Goal: Transaction & Acquisition: Book appointment/travel/reservation

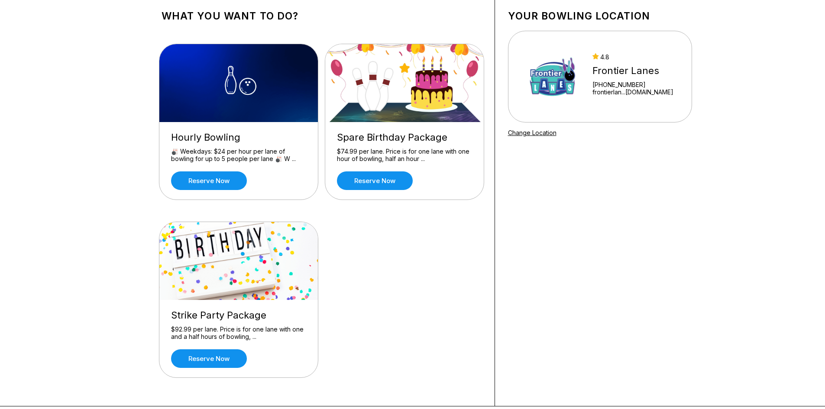
scroll to position [87, 0]
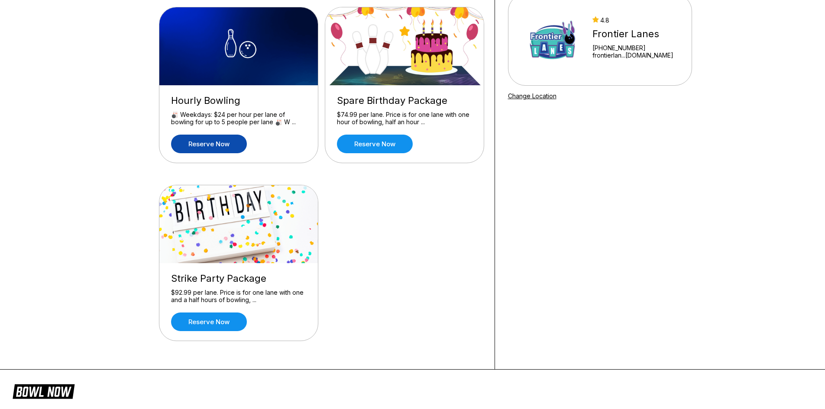
click at [224, 148] on link "Reserve now" at bounding box center [209, 144] width 76 height 19
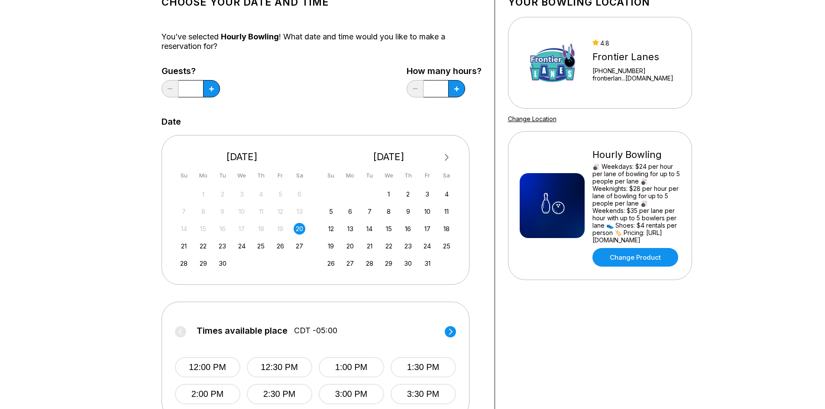
scroll to position [87, 0]
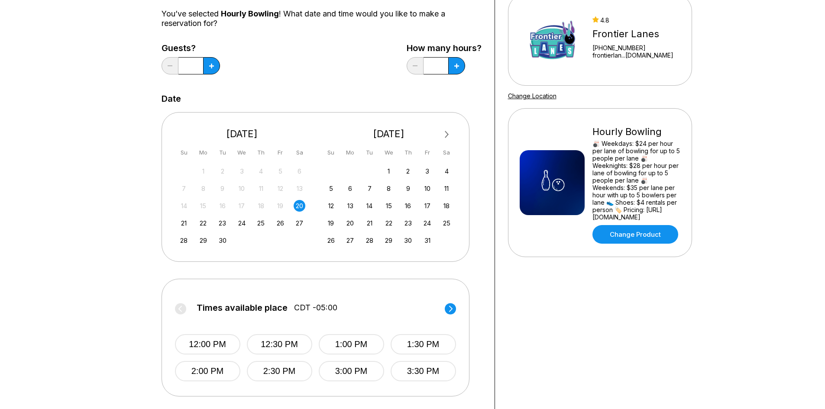
click at [298, 204] on div "20" at bounding box center [300, 206] width 12 height 12
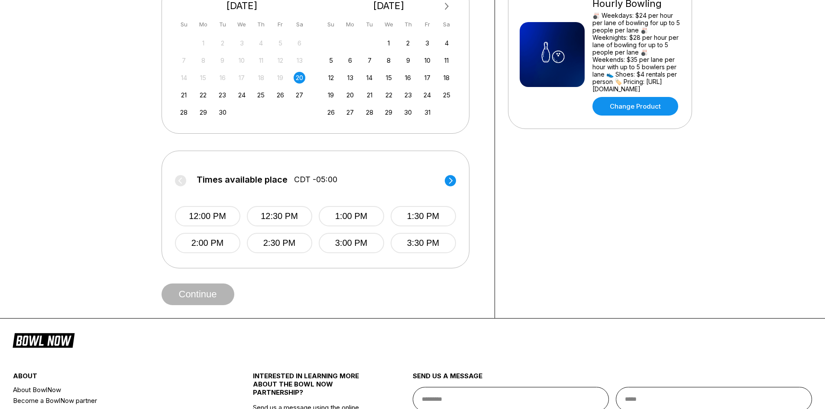
scroll to position [217, 0]
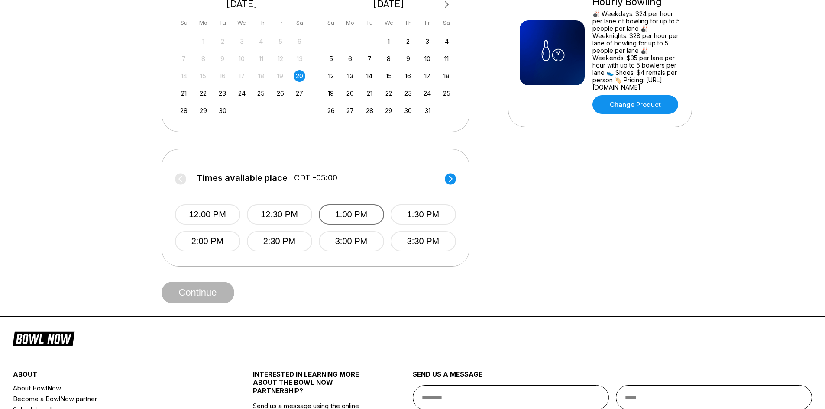
click at [338, 212] on button "1:00 PM" at bounding box center [351, 215] width 65 height 20
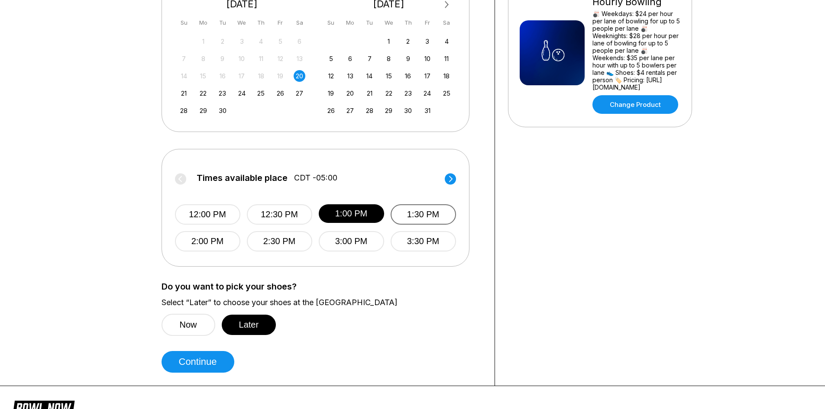
click at [417, 215] on button "1:30 PM" at bounding box center [423, 215] width 65 height 20
click at [357, 210] on button "1:00 PM" at bounding box center [351, 215] width 65 height 20
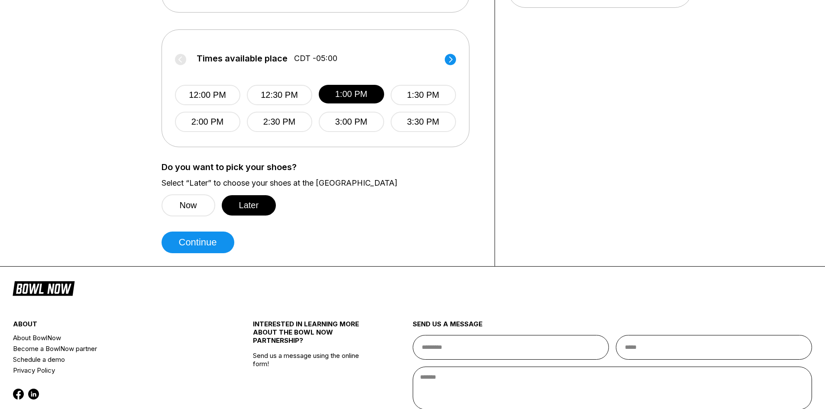
scroll to position [347, 0]
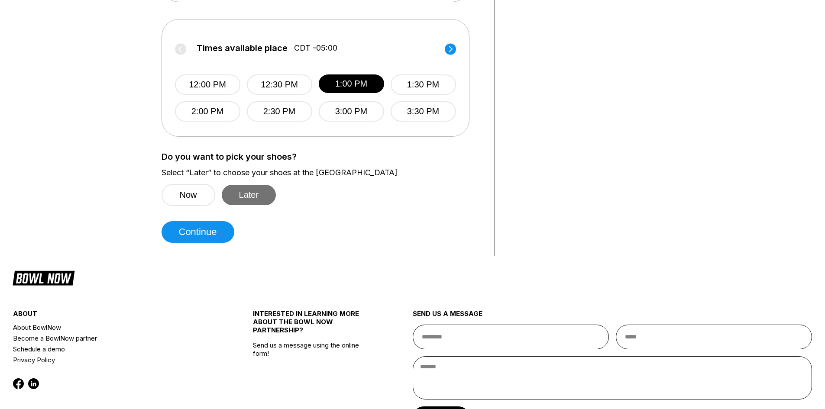
click at [261, 197] on button "Later" at bounding box center [249, 195] width 55 height 20
click at [263, 197] on button "Later" at bounding box center [249, 195] width 55 height 20
click at [214, 230] on button "Continue" at bounding box center [198, 232] width 73 height 22
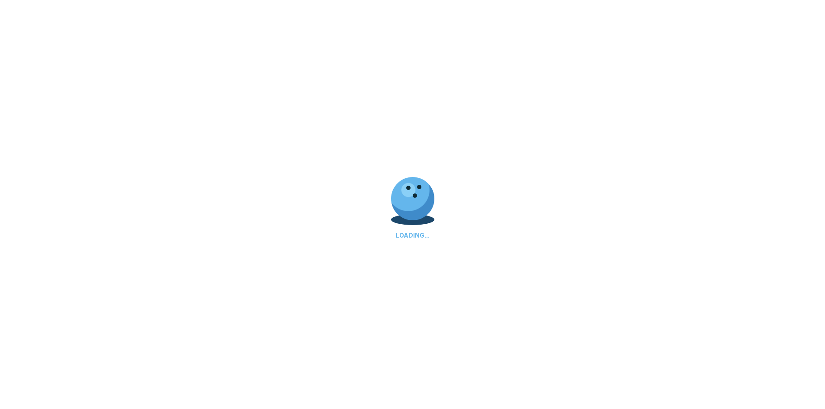
select select "**"
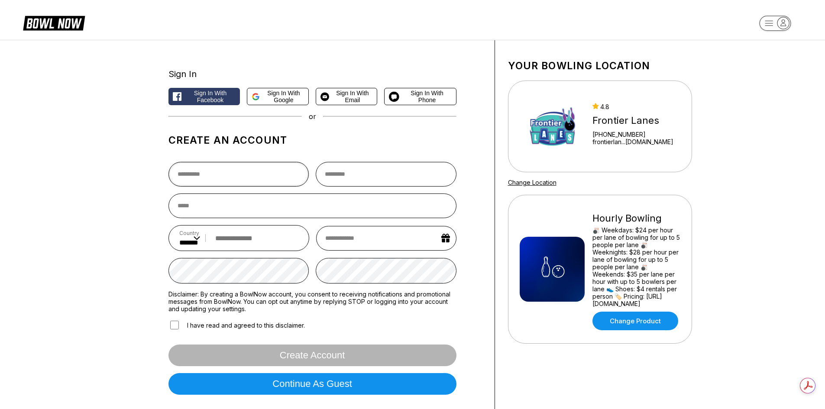
click at [268, 173] on input "text" at bounding box center [239, 174] width 141 height 25
type input "****"
click at [355, 171] on input "text" at bounding box center [386, 174] width 141 height 25
type input "*****"
click at [340, 208] on input "email" at bounding box center [313, 206] width 288 height 25
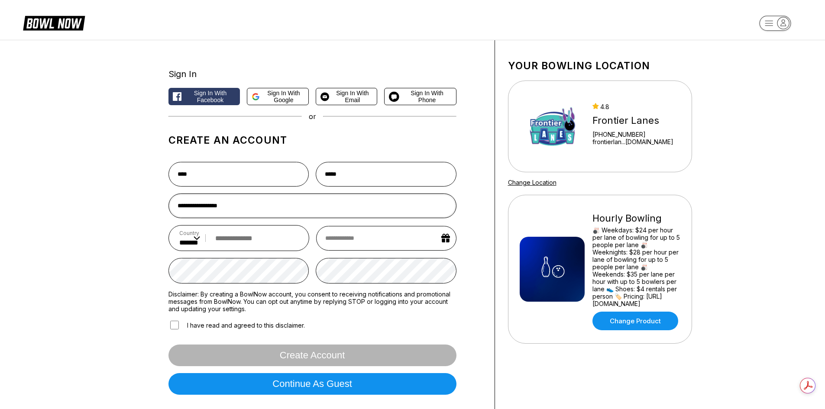
type input "**********"
click at [272, 234] on input "tel" at bounding box center [255, 239] width 88 height 16
type input "**********"
click at [348, 237] on input "text" at bounding box center [386, 238] width 140 height 25
select select "*"
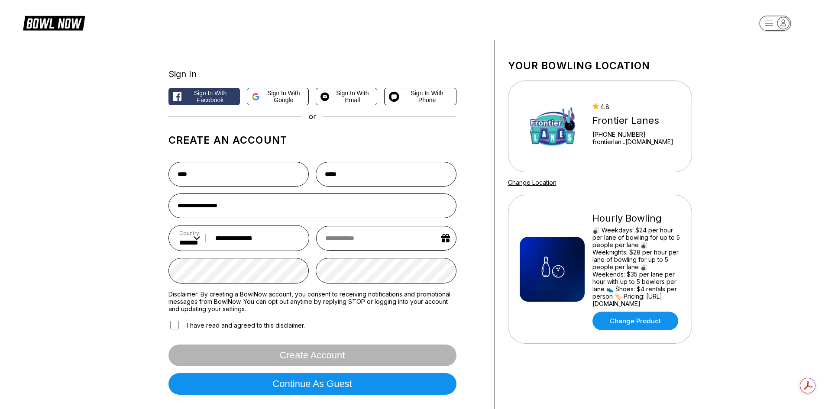
select select "****"
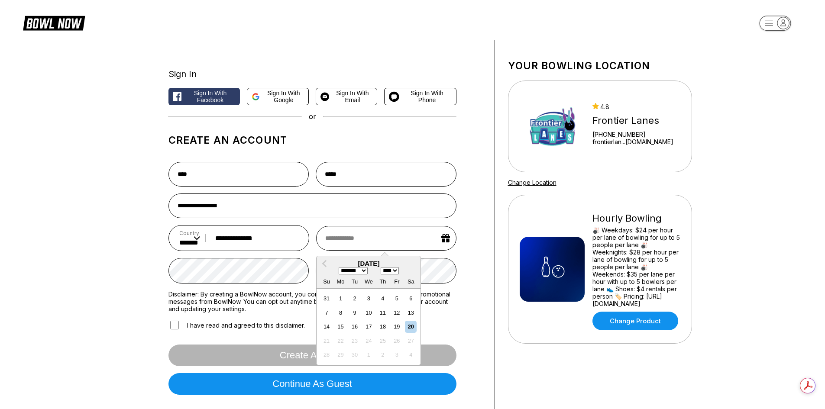
type input "*"
select select "*"
type input "****"
select select "**"
select select "****"
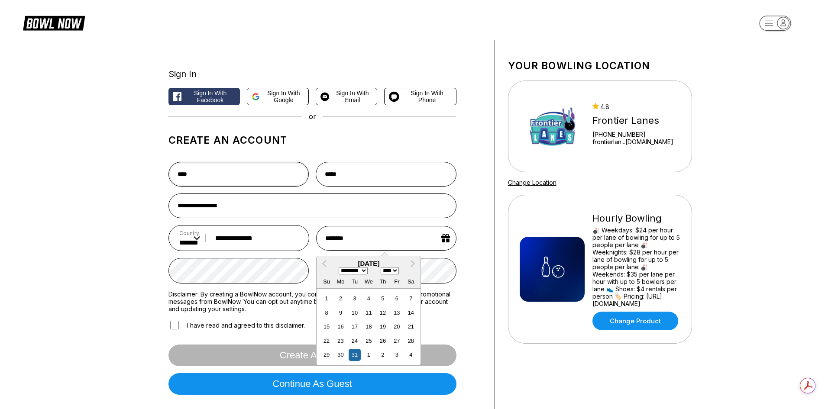
type input "**********"
click at [297, 179] on input "****" at bounding box center [239, 174] width 141 height 25
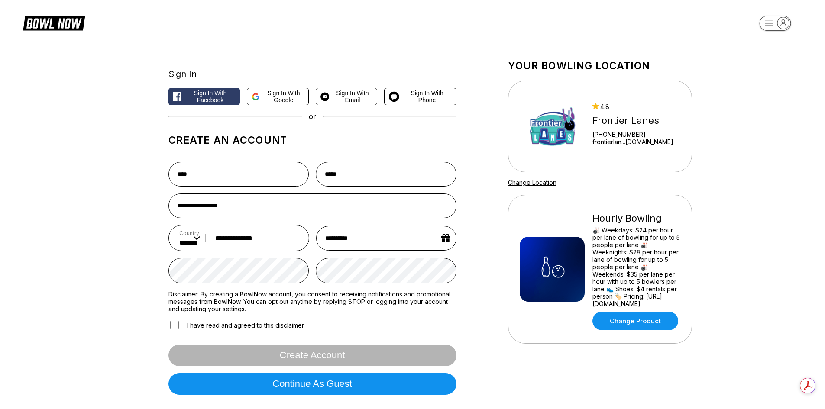
click at [218, 319] on form "**********" at bounding box center [313, 278] width 288 height 247
click at [210, 327] on label "I have read and agreed to this disclaimer." at bounding box center [237, 325] width 136 height 11
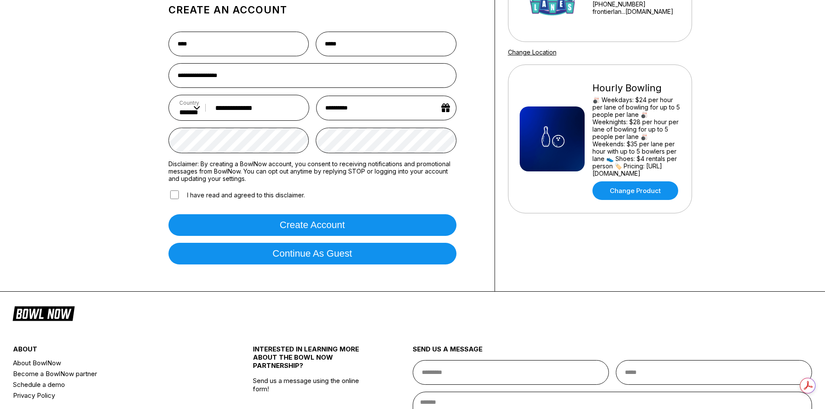
scroll to position [130, 0]
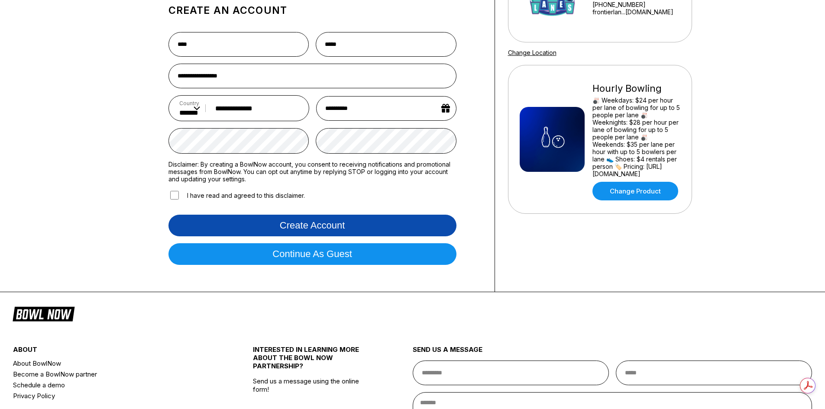
click at [265, 236] on button "Create account" at bounding box center [313, 226] width 288 height 22
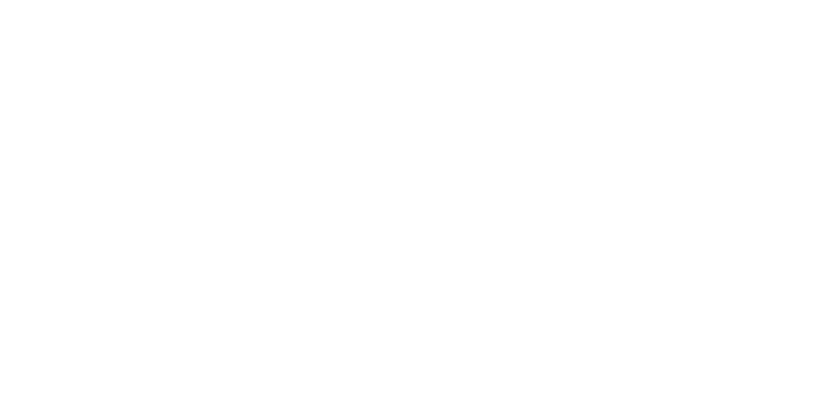
scroll to position [0, 0]
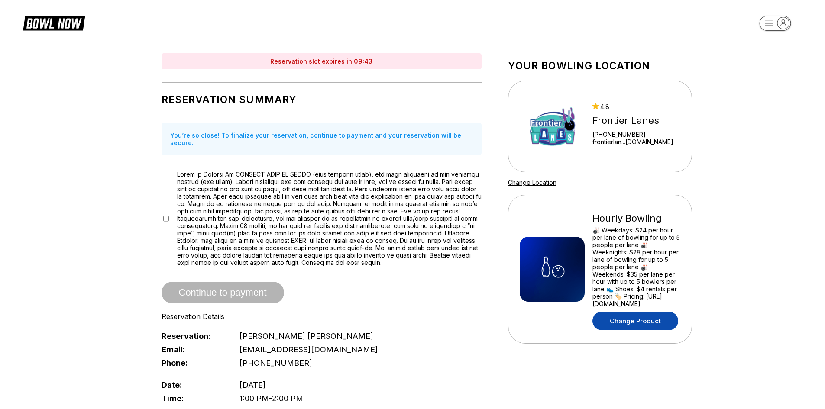
click at [635, 312] on link "Change Product" at bounding box center [636, 321] width 86 height 19
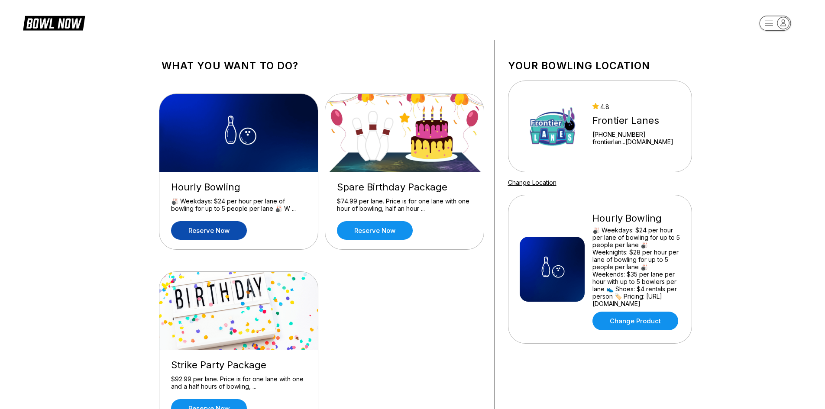
click at [356, 335] on div "Hourly Bowling 🎳 Weekdays: $24 per hour per lane of bowling for up to 5 people …" at bounding box center [322, 262] width 320 height 363
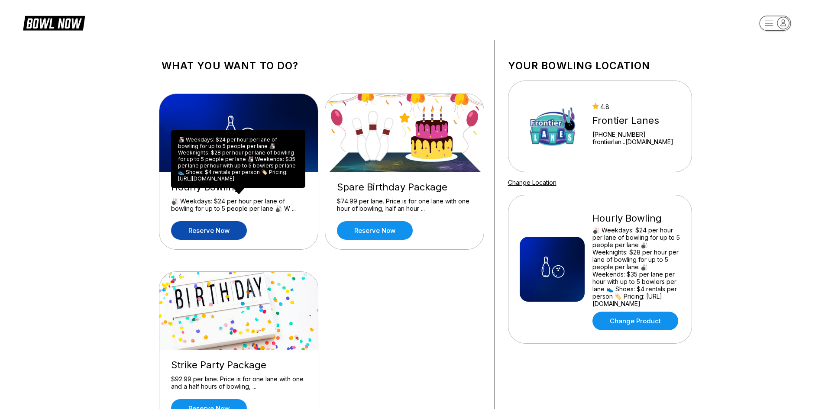
click at [272, 185] on div "🎳 Weekdays: $24 per hour per lane of bowling for up to 5 people per lane 🎳 Week…" at bounding box center [238, 159] width 134 height 58
click at [295, 211] on div "🎳 Weekdays: $24 per hour per lane of bowling for up to 5 people per lane 🎳 W ..." at bounding box center [238, 205] width 135 height 15
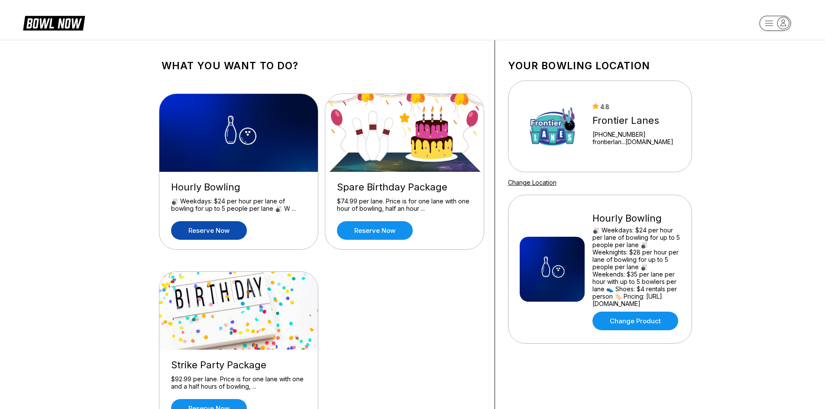
click at [390, 192] on div "Spare Birthday Package" at bounding box center [404, 188] width 135 height 12
click at [212, 228] on link "Reserve now" at bounding box center [209, 230] width 76 height 19
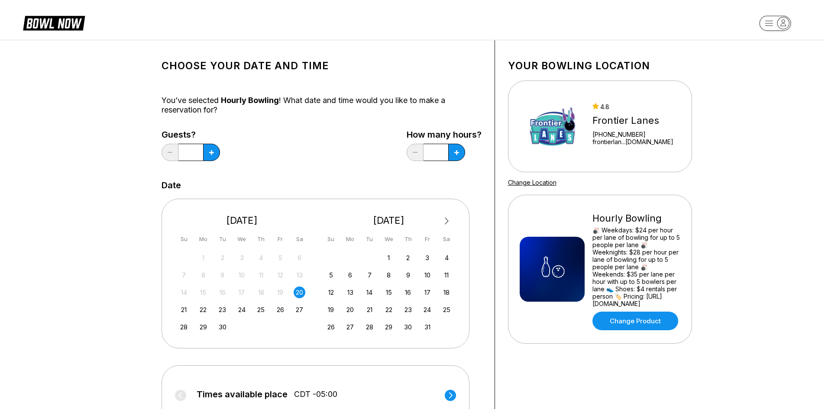
click at [196, 154] on input "*" at bounding box center [191, 152] width 25 height 17
click at [220, 148] on div "Guests? *" at bounding box center [191, 148] width 58 height 36
click at [215, 150] on button at bounding box center [211, 152] width 17 height 17
click at [216, 150] on button at bounding box center [211, 152] width 17 height 17
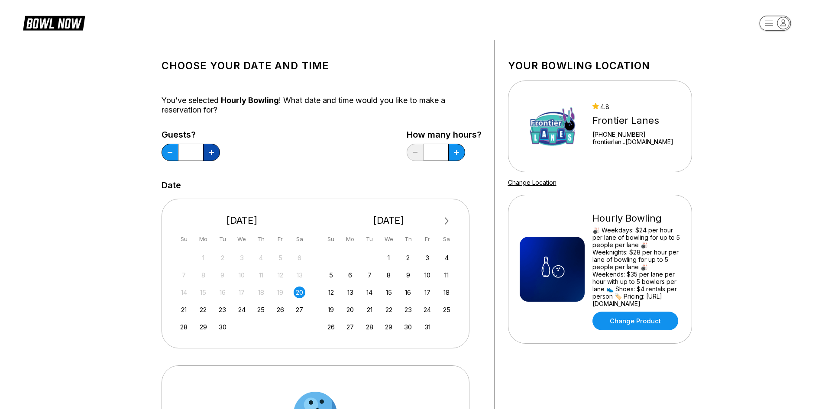
click at [216, 150] on button at bounding box center [211, 152] width 17 height 17
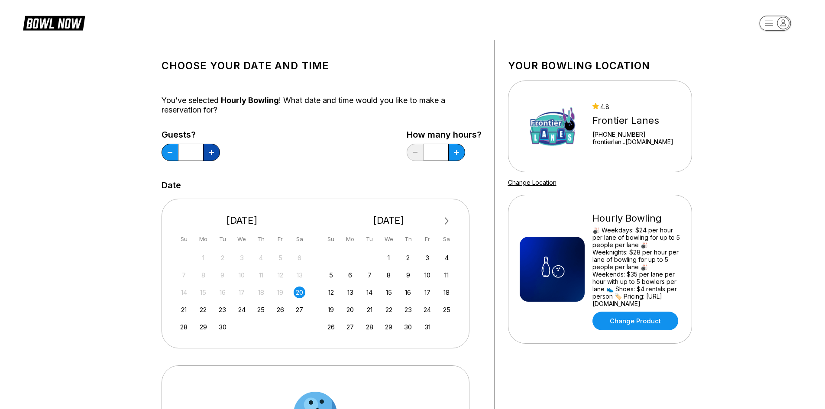
click at [216, 150] on button at bounding box center [211, 152] width 17 height 17
type input "**"
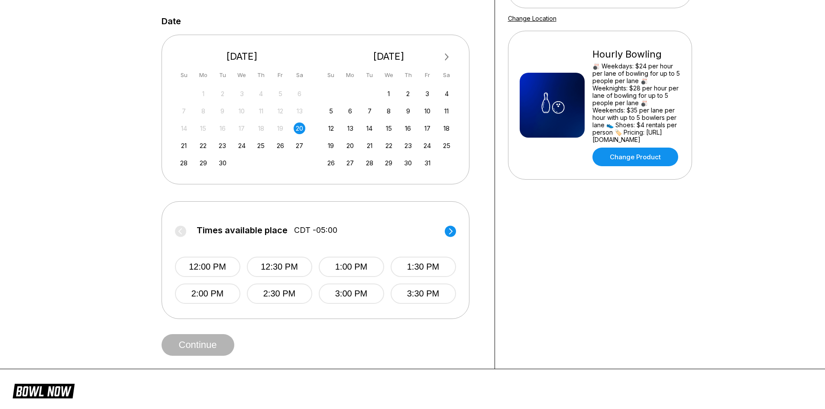
scroll to position [173, 0]
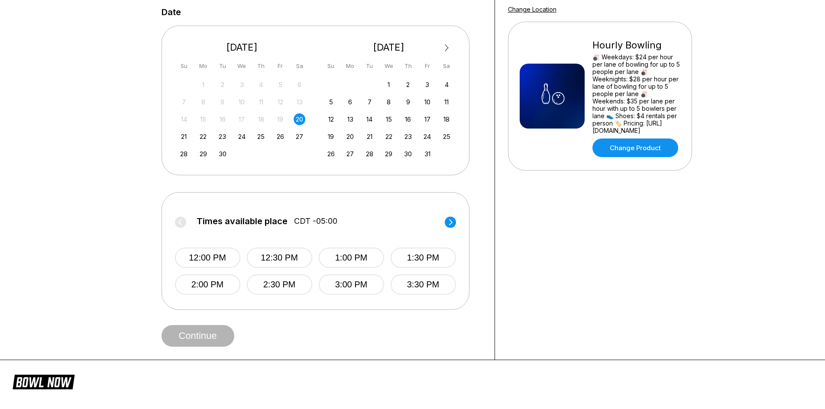
click at [298, 119] on div "20" at bounding box center [300, 120] width 12 height 12
click at [363, 253] on button "1:00 PM" at bounding box center [351, 258] width 65 height 20
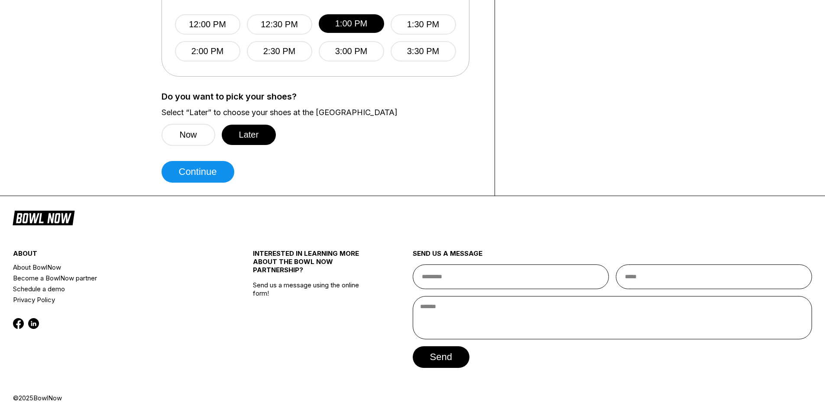
scroll to position [413, 0]
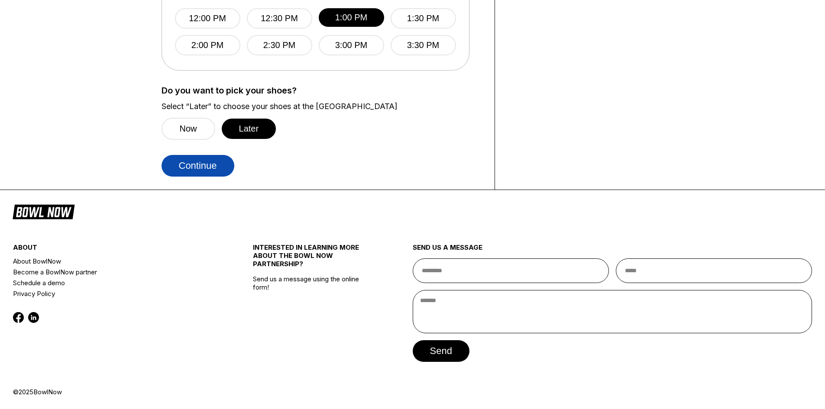
click at [204, 165] on button "Continue" at bounding box center [198, 166] width 73 height 22
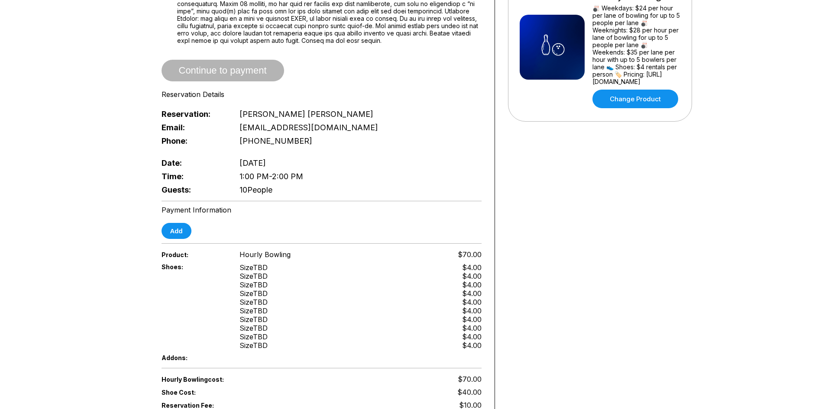
scroll to position [217, 0]
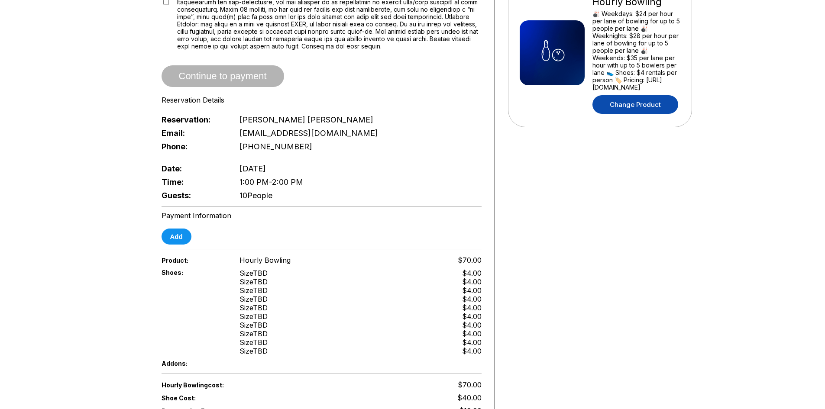
click at [633, 99] on link "Change Product" at bounding box center [636, 104] width 86 height 19
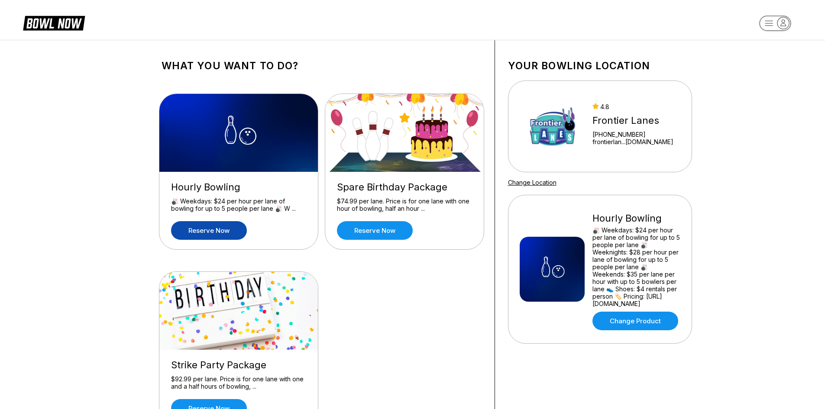
click at [208, 234] on link "Reserve now" at bounding box center [209, 230] width 76 height 19
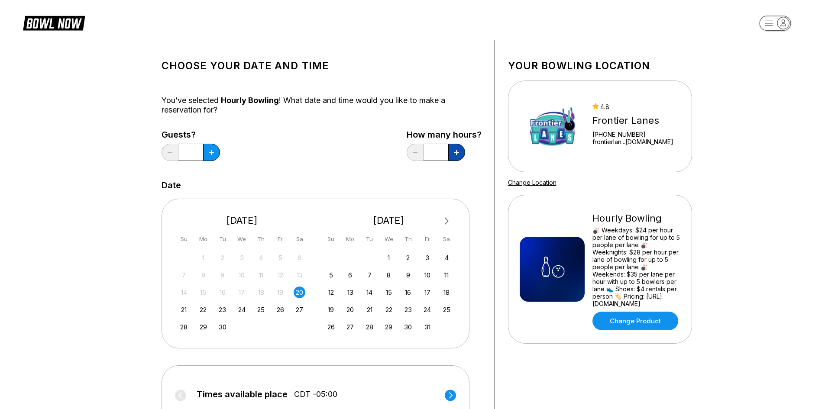
click at [458, 157] on button at bounding box center [456, 152] width 17 height 17
type input "***"
click at [214, 149] on button at bounding box center [211, 152] width 17 height 17
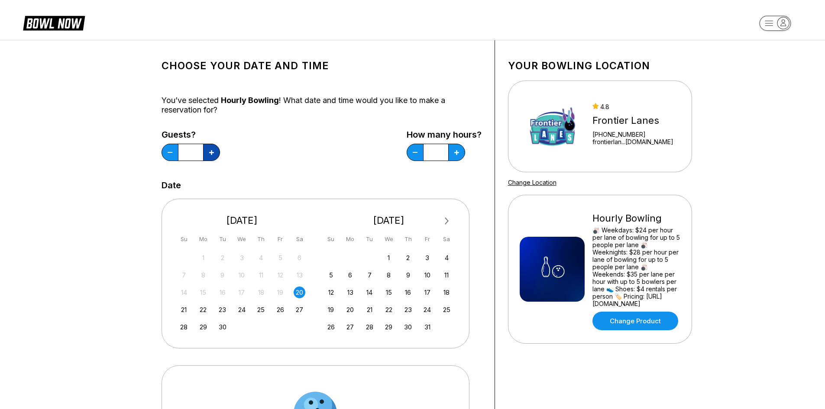
click at [214, 149] on button at bounding box center [211, 152] width 17 height 17
click at [214, 151] on button at bounding box center [211, 152] width 17 height 17
click at [214, 151] on icon at bounding box center [211, 152] width 5 height 5
click at [213, 151] on icon at bounding box center [211, 152] width 5 height 5
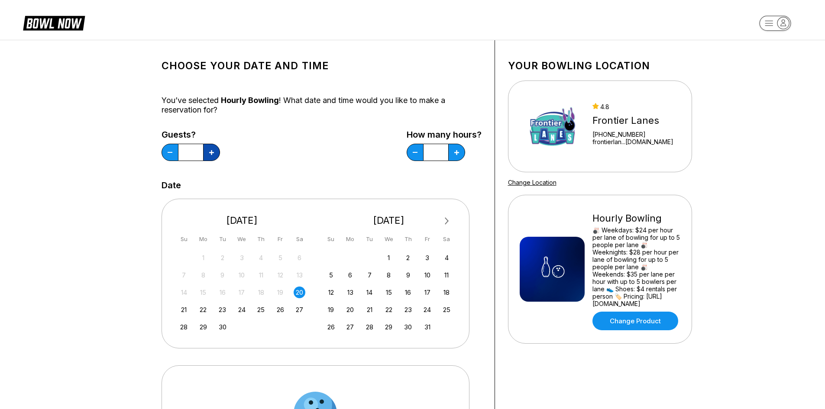
click at [213, 151] on icon at bounding box center [211, 152] width 5 height 5
type input "**"
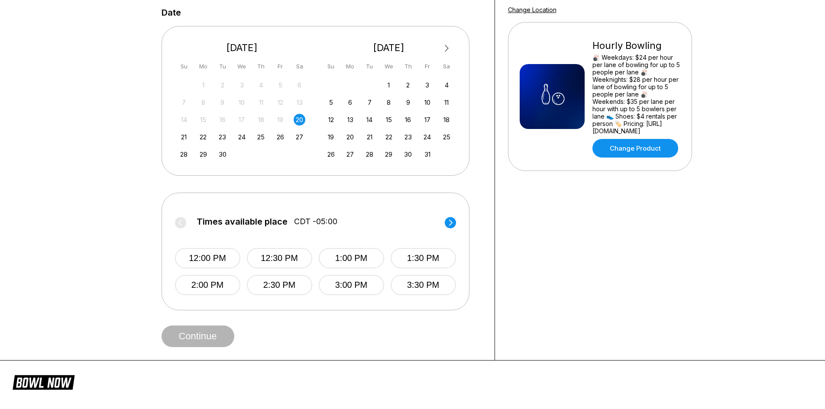
scroll to position [173, 0]
click at [367, 259] on button "1:00 PM" at bounding box center [351, 258] width 65 height 20
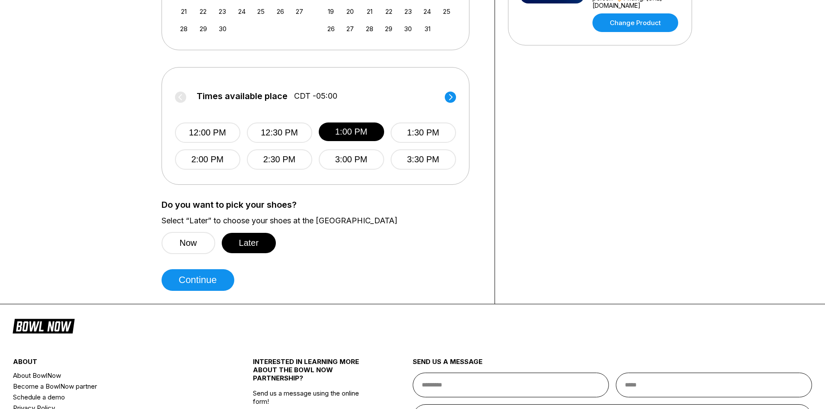
scroll to position [303, 0]
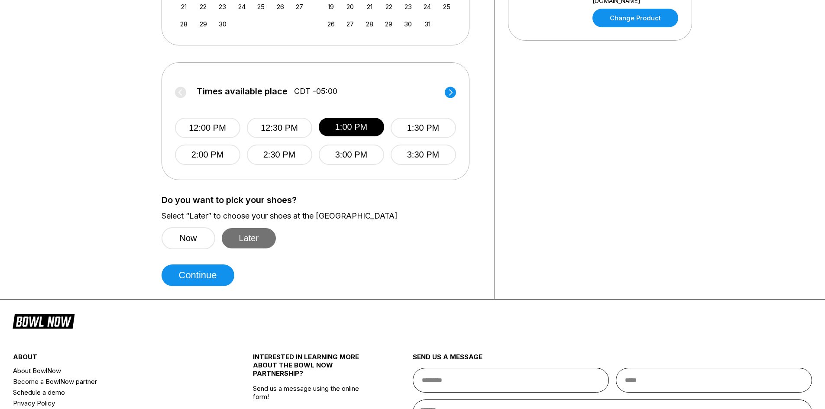
click at [260, 240] on button "Later" at bounding box center [249, 238] width 55 height 20
click at [259, 240] on button "Later" at bounding box center [249, 238] width 55 height 20
click at [255, 239] on button "Later" at bounding box center [249, 238] width 55 height 20
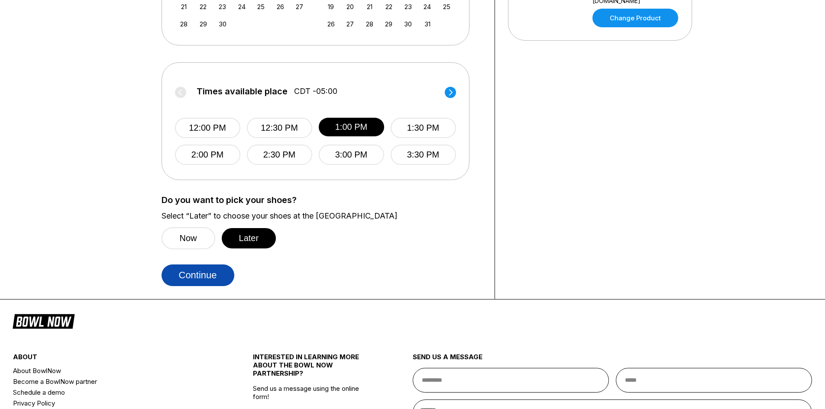
click at [202, 275] on button "Continue" at bounding box center [198, 276] width 73 height 22
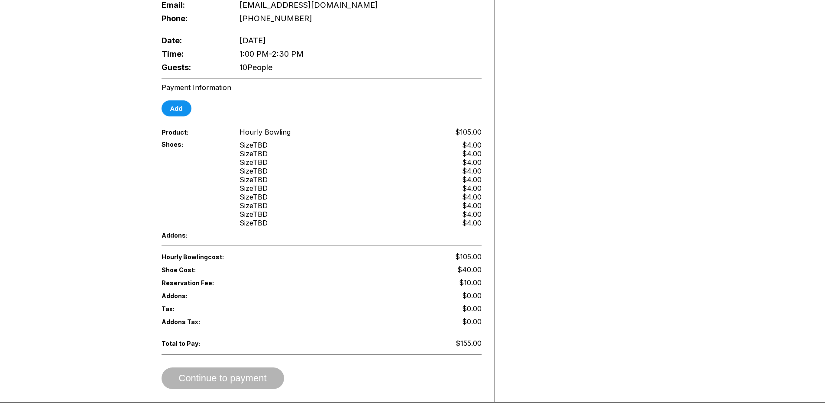
scroll to position [347, 0]
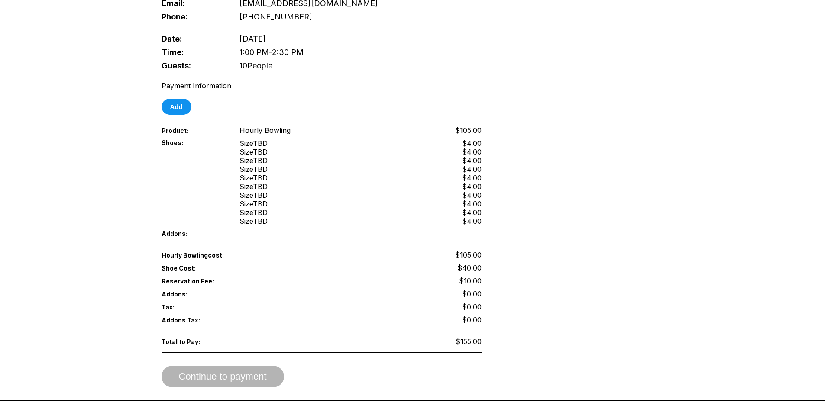
click at [615, 275] on div "Your bowling location 4.8 [GEOGRAPHIC_DATA] [PHONE_NUMBER] frontierlan...[DOMAI…" at bounding box center [600, 47] width 210 height 707
click at [470, 251] on span "$105.00" at bounding box center [468, 255] width 26 height 9
drag, startPoint x: 482, startPoint y: 247, endPoint x: 457, endPoint y: 247, distance: 25.1
click at [457, 247] on div "Reservation slot expires in 07:03 Reservation Summary You’re so close! To final…" at bounding box center [322, 47] width 347 height 707
click at [463, 350] on div "Total to Pay: $155.00" at bounding box center [322, 346] width 320 height 22
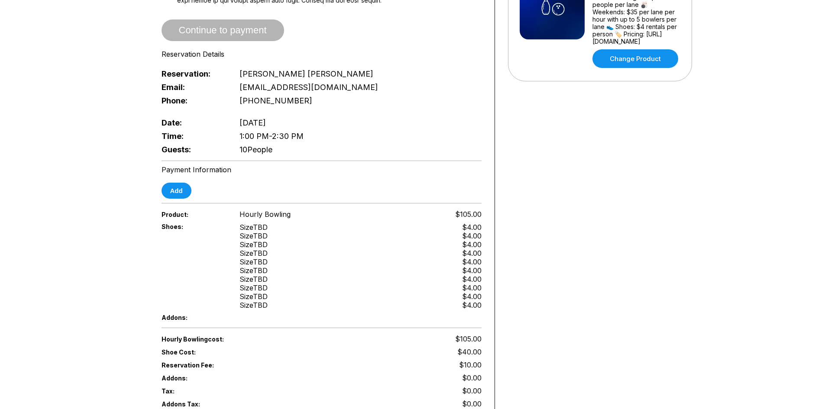
scroll to position [247, 0]
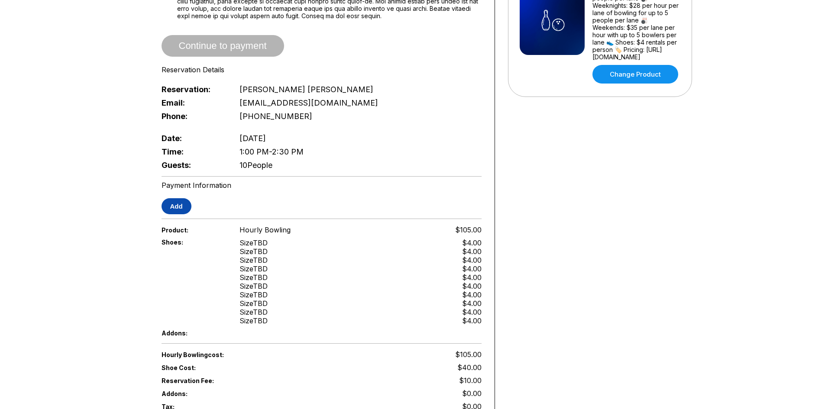
click at [172, 201] on button "Add" at bounding box center [177, 206] width 30 height 16
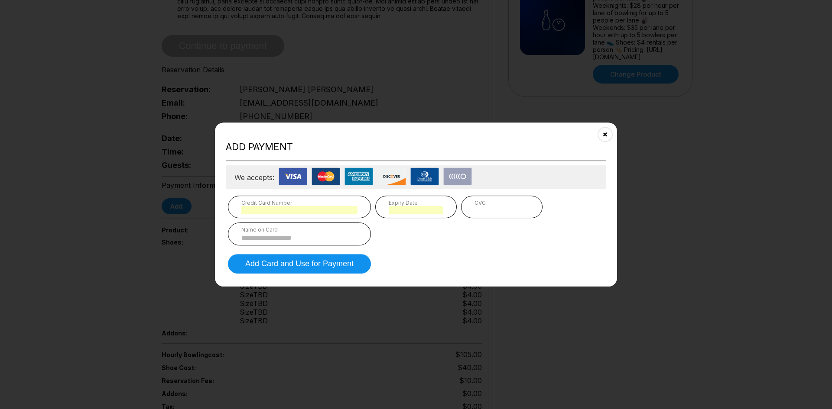
click at [501, 206] on div "CVC" at bounding box center [501, 203] width 55 height 6
click at [289, 239] on input at bounding box center [299, 237] width 116 height 7
type input "**********"
click at [302, 265] on button "Add Card and Use for Payment" at bounding box center [299, 263] width 143 height 19
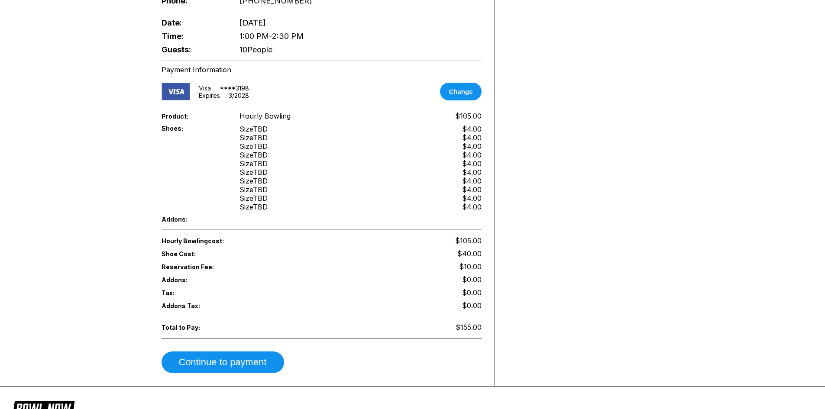
scroll to position [290, 0]
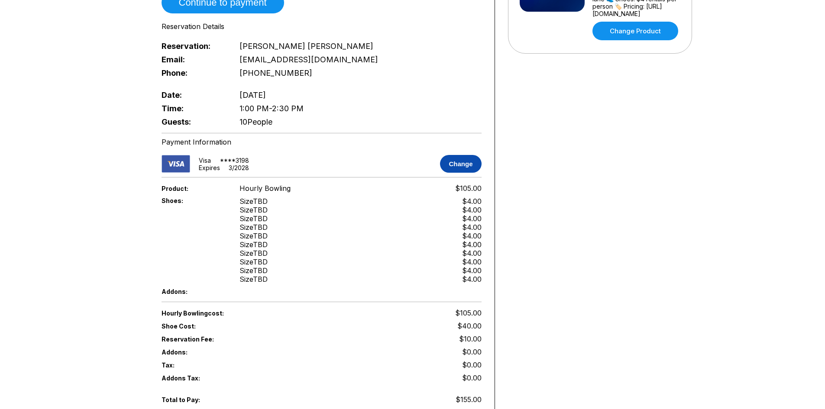
click at [468, 155] on button "Change" at bounding box center [460, 164] width 41 height 18
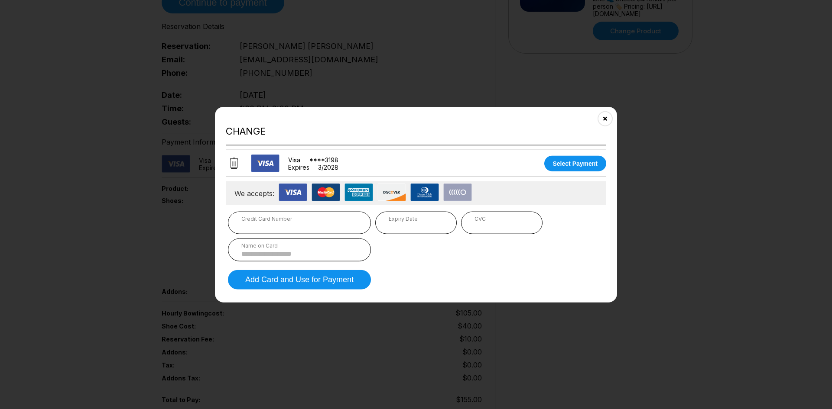
click at [327, 221] on div "Credit Card Number" at bounding box center [299, 219] width 116 height 6
click at [237, 161] on icon at bounding box center [234, 163] width 8 height 11
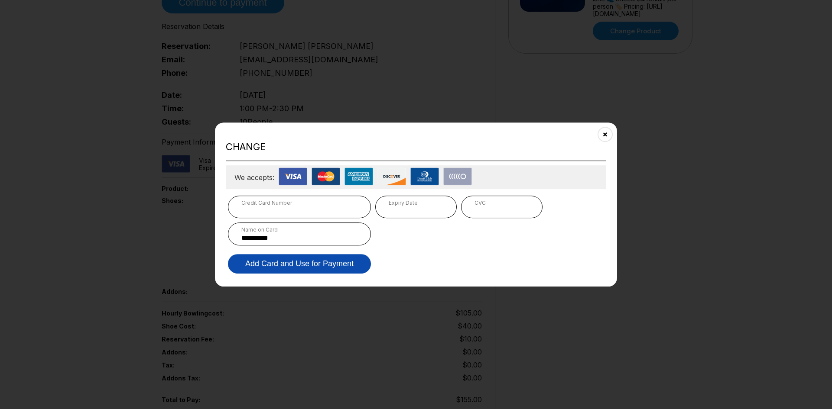
type input "**********"
click at [318, 269] on button "Add Card and Use for Payment" at bounding box center [299, 263] width 143 height 19
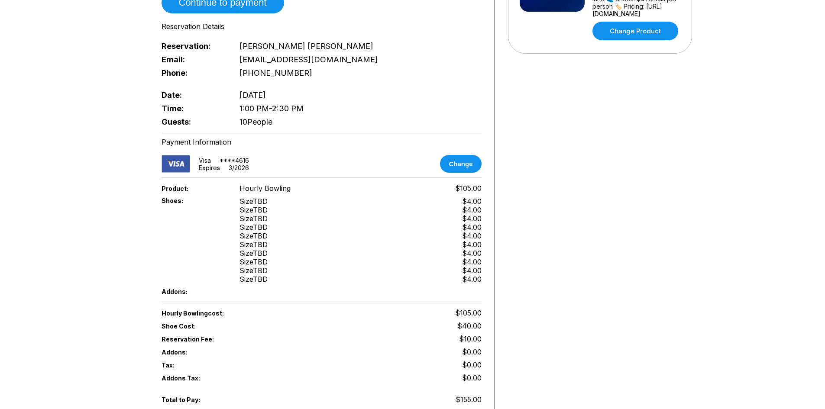
drag, startPoint x: 153, startPoint y: 244, endPoint x: 202, endPoint y: 395, distance: 159.0
drag, startPoint x: 202, startPoint y: 395, endPoint x: 80, endPoint y: 289, distance: 161.9
click at [80, 289] on div "Reservation slot expires in 03:44 Reservation Summary You’re so close! To final…" at bounding box center [412, 105] width 825 height 710
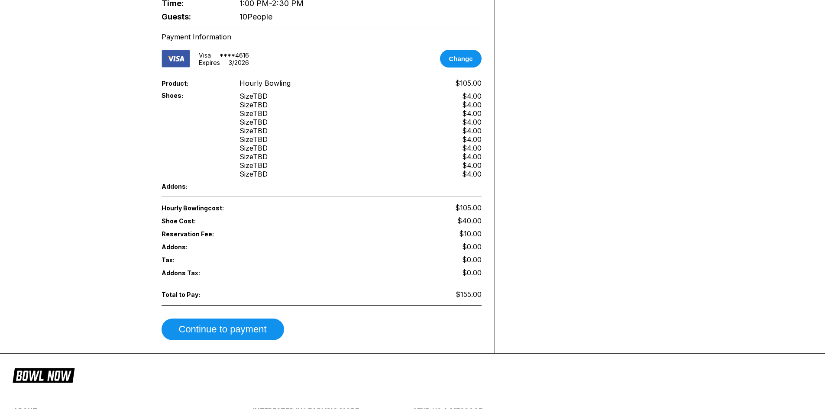
scroll to position [433, 0]
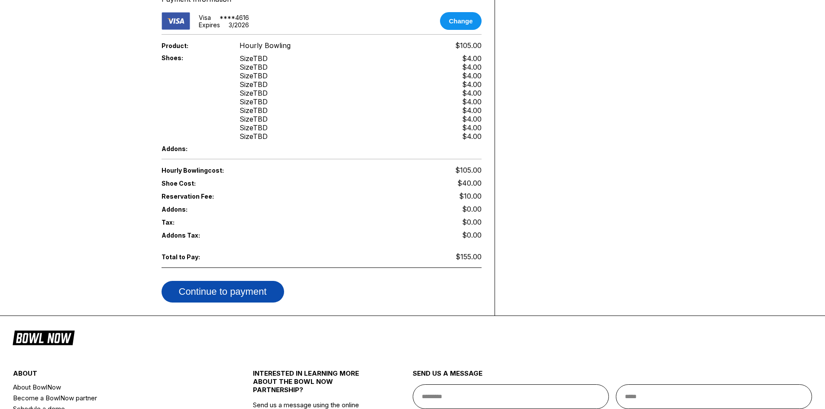
click at [253, 284] on button "Continue to payment" at bounding box center [223, 292] width 123 height 22
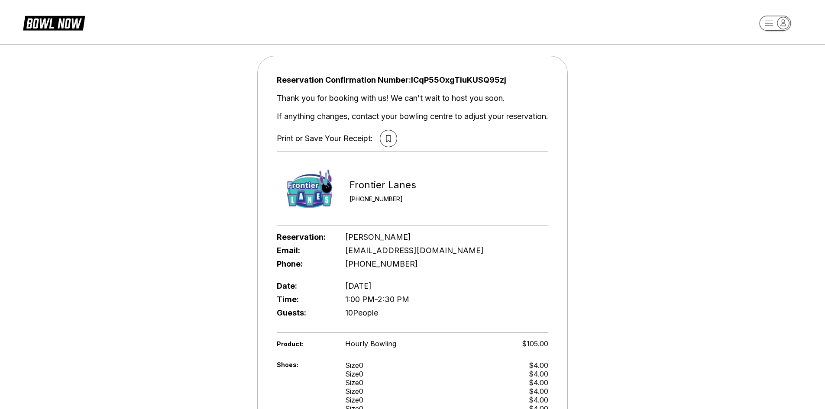
drag, startPoint x: 387, startPoint y: 137, endPoint x: 320, endPoint y: 144, distance: 67.1
click at [387, 138] on icon at bounding box center [388, 138] width 5 height 7
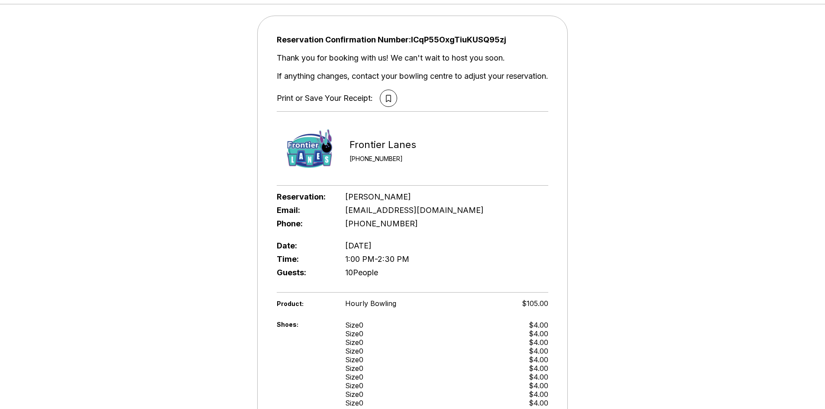
scroll to position [43, 0]
